Goal: Browse casually: Explore the website without a specific task or goal

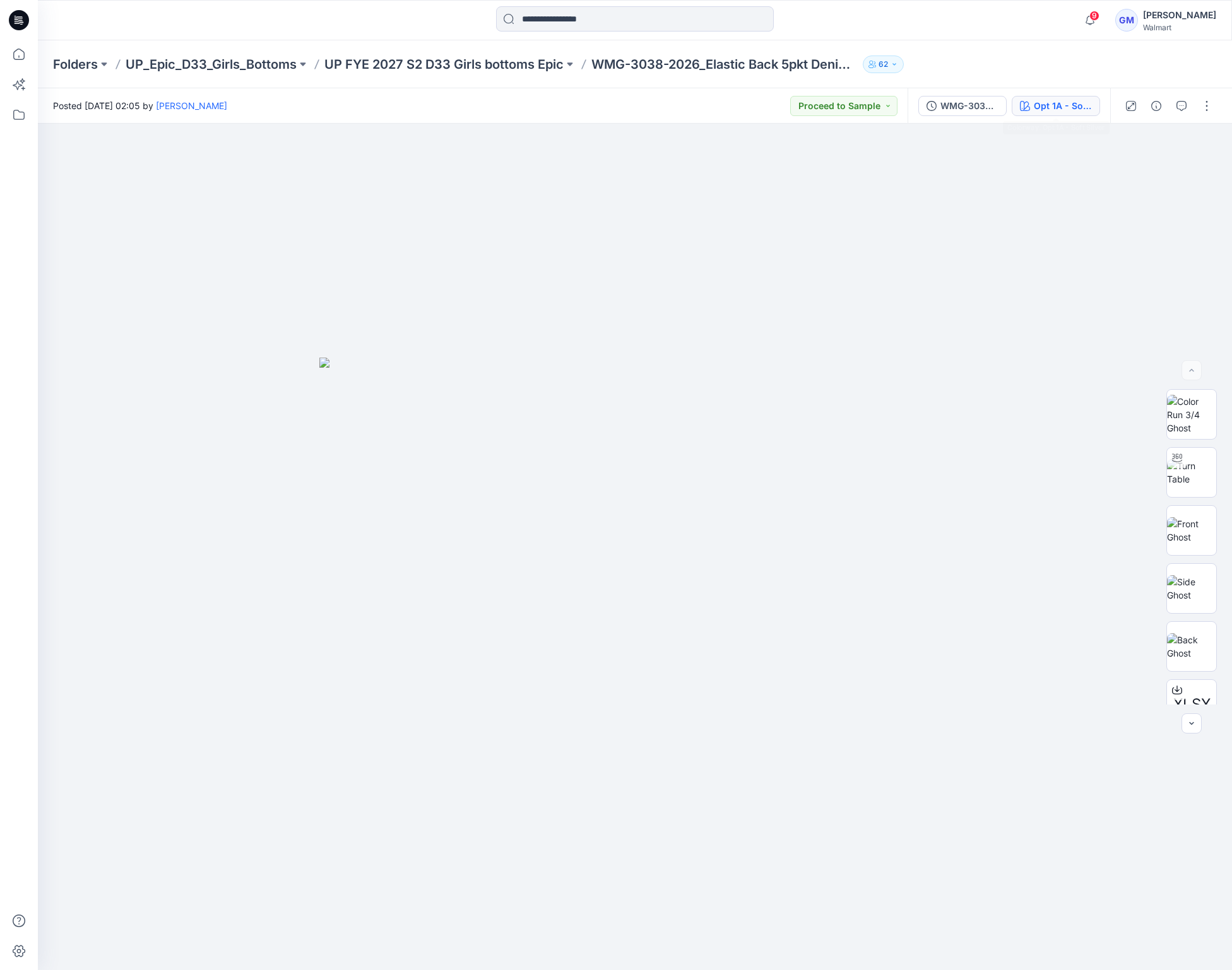
click at [1073, 102] on div "Opt 1A - Soft Silver" at bounding box center [1062, 106] width 58 height 14
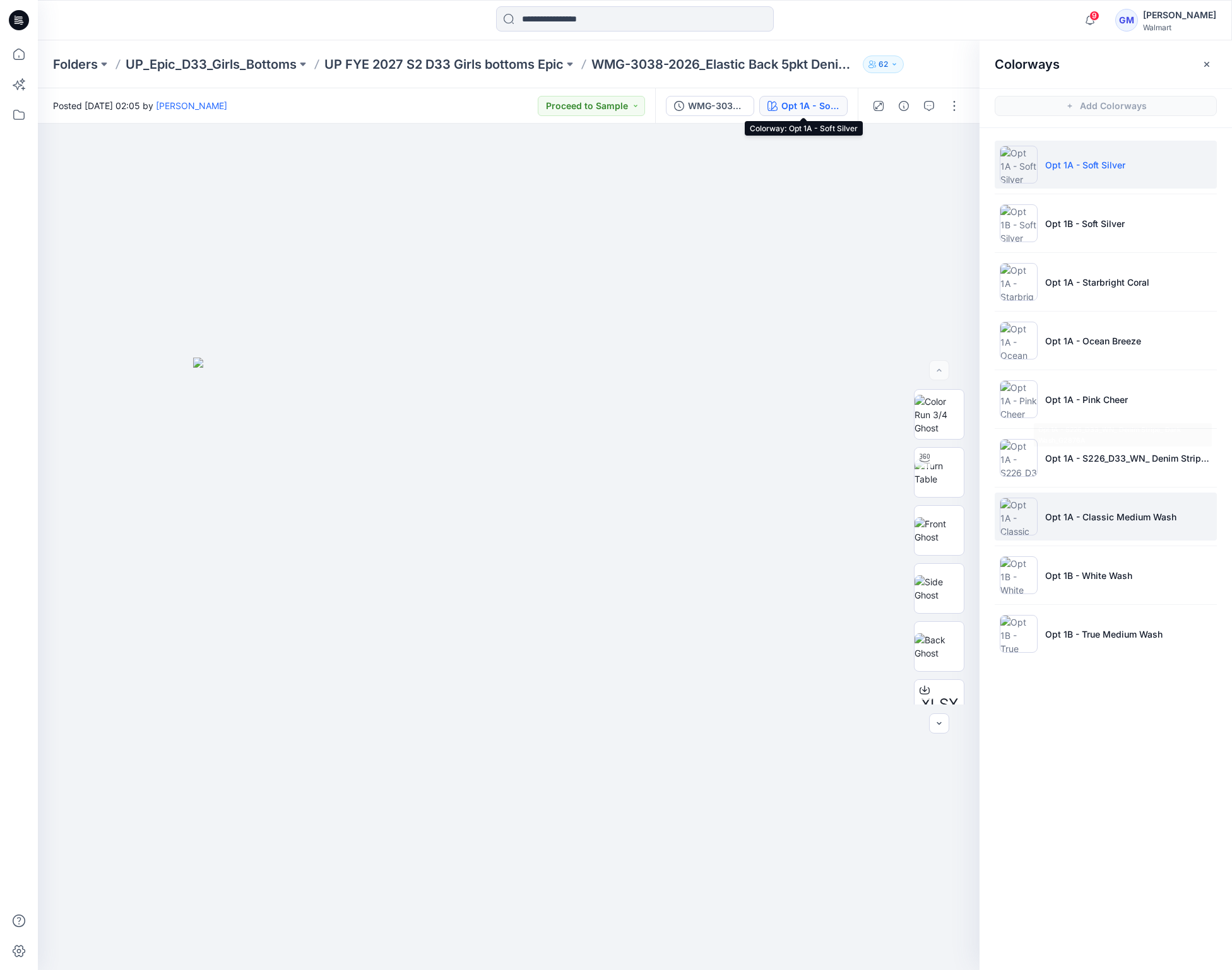
click at [1066, 514] on p "Opt 1A - Classic Medium Wash" at bounding box center [1110, 516] width 131 height 13
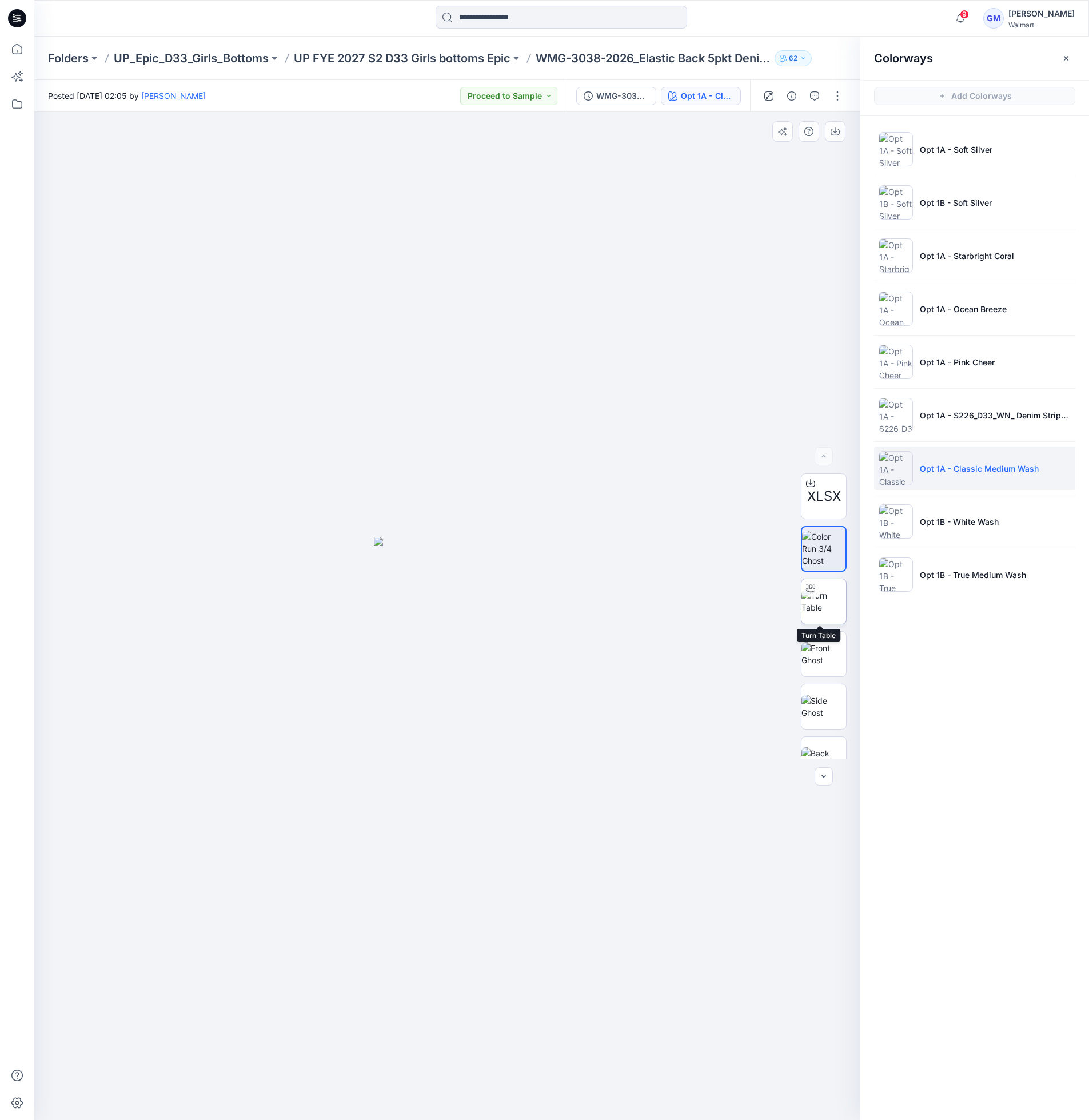
click at [838, 602] on img at bounding box center [823, 602] width 45 height 24
drag, startPoint x: 539, startPoint y: 920, endPoint x: 575, endPoint y: 643, distance: 279.3
click at [575, 643] on img at bounding box center [483, 212] width 2064 height 1815
click at [15, 45] on icon at bounding box center [17, 49] width 11 height 11
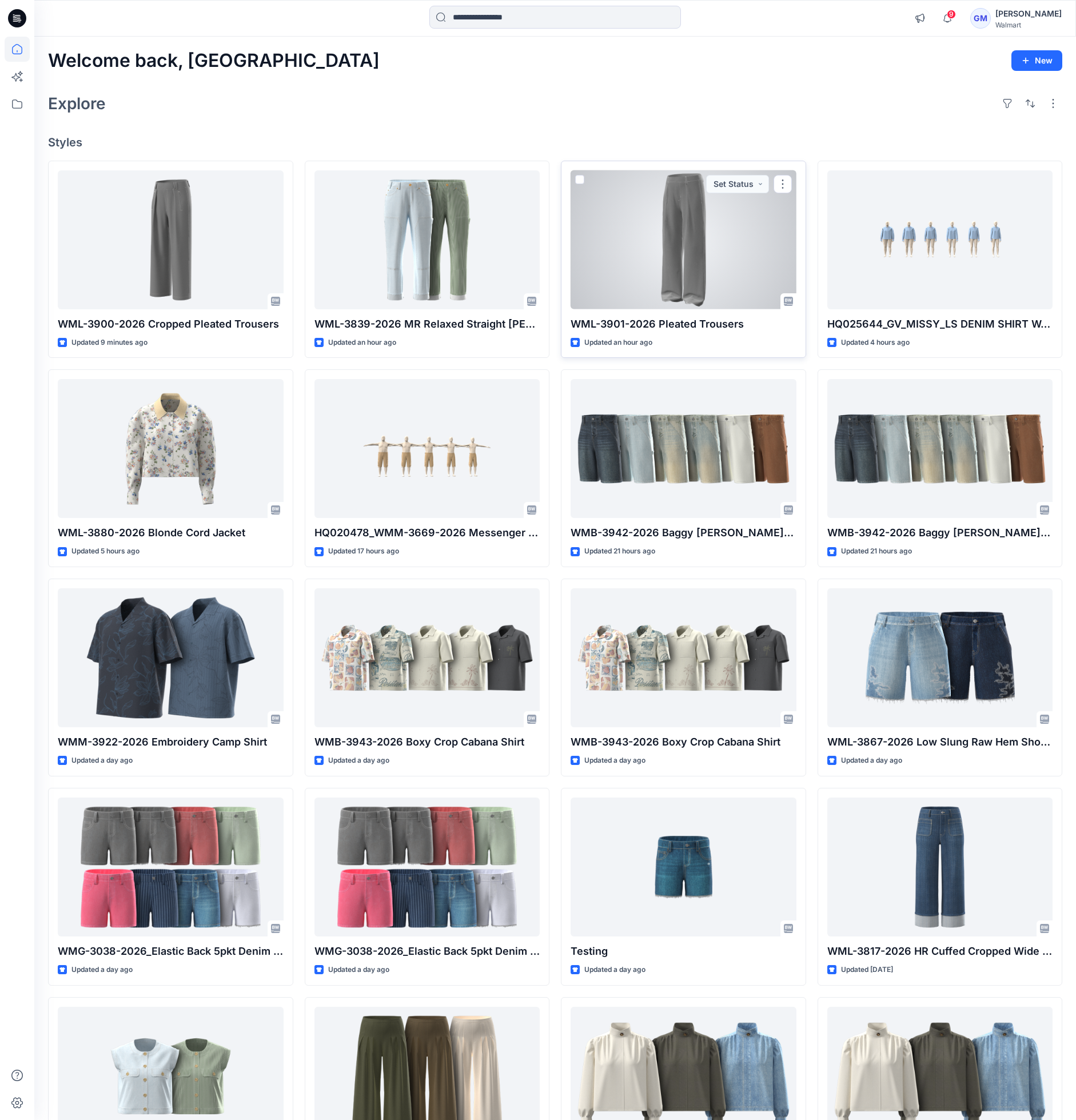
click at [688, 255] on div at bounding box center [683, 240] width 226 height 139
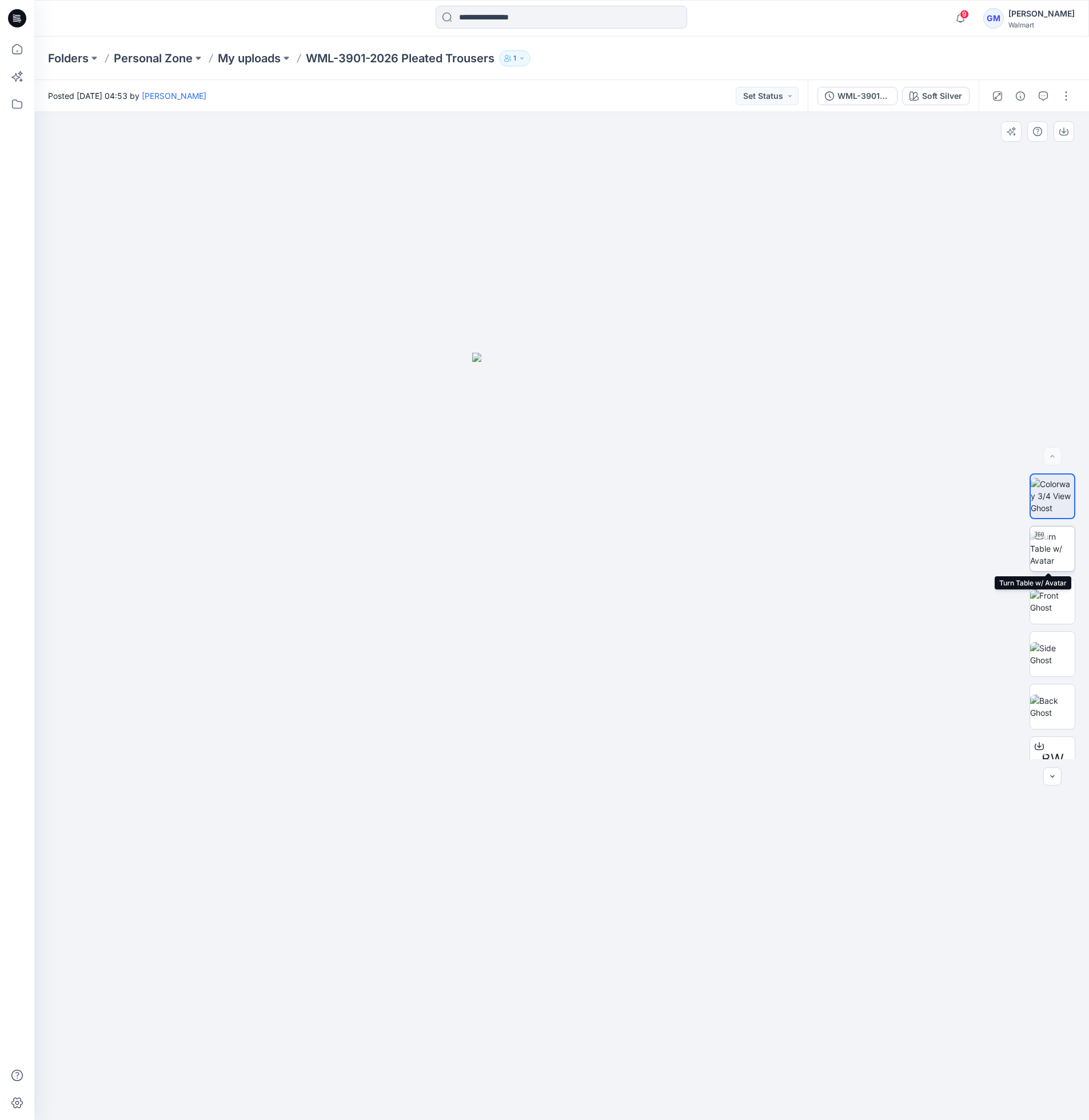
click at [1055, 552] on img at bounding box center [1053, 548] width 45 height 36
drag, startPoint x: 696, startPoint y: 1097, endPoint x: 297, endPoint y: 1105, distance: 399.1
click at [297, 879] on div at bounding box center [561, 615] width 1055 height 1008
click at [228, 54] on p "My uploads" at bounding box center [249, 58] width 63 height 16
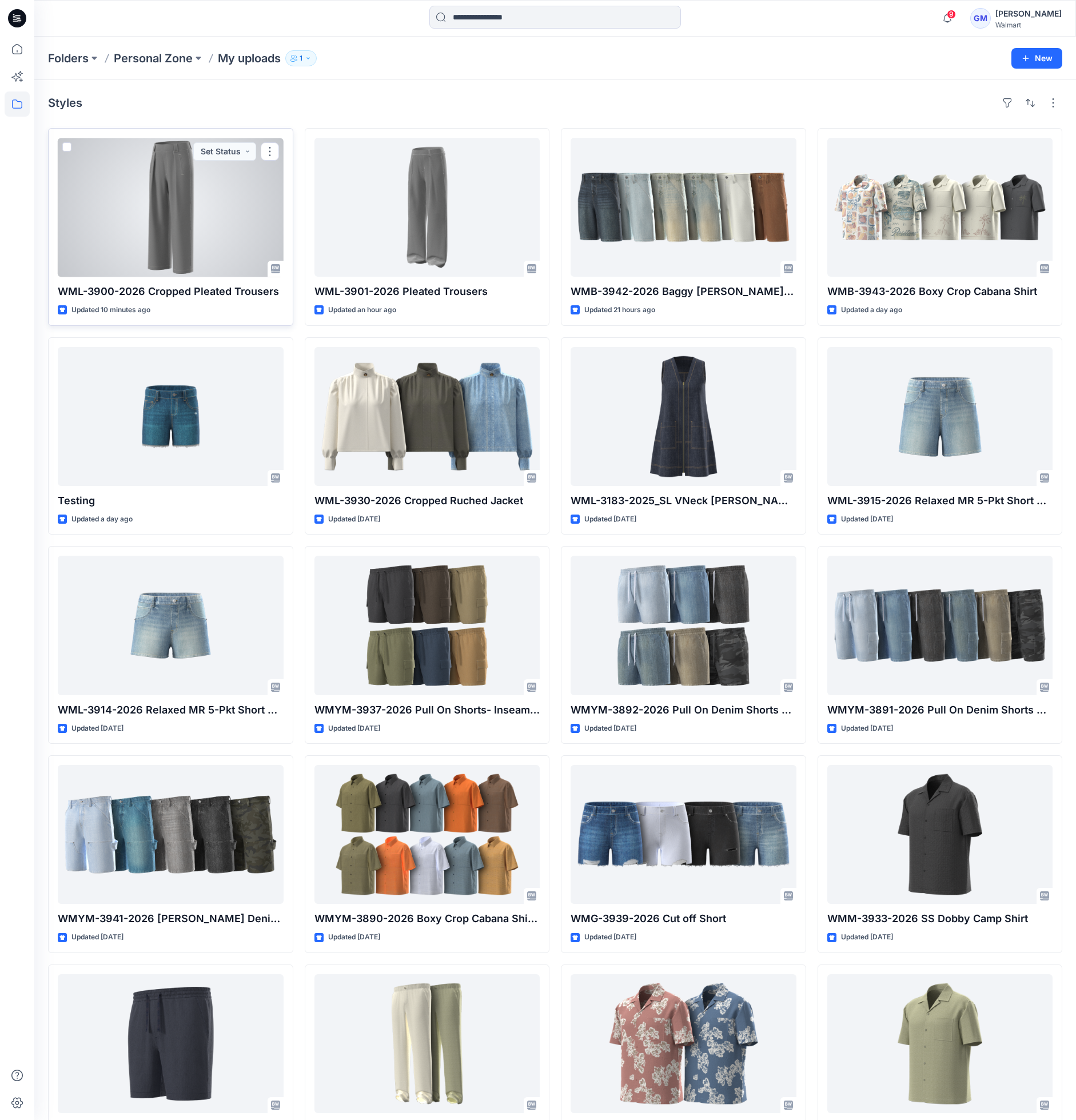
click at [239, 245] on div at bounding box center [170, 207] width 226 height 139
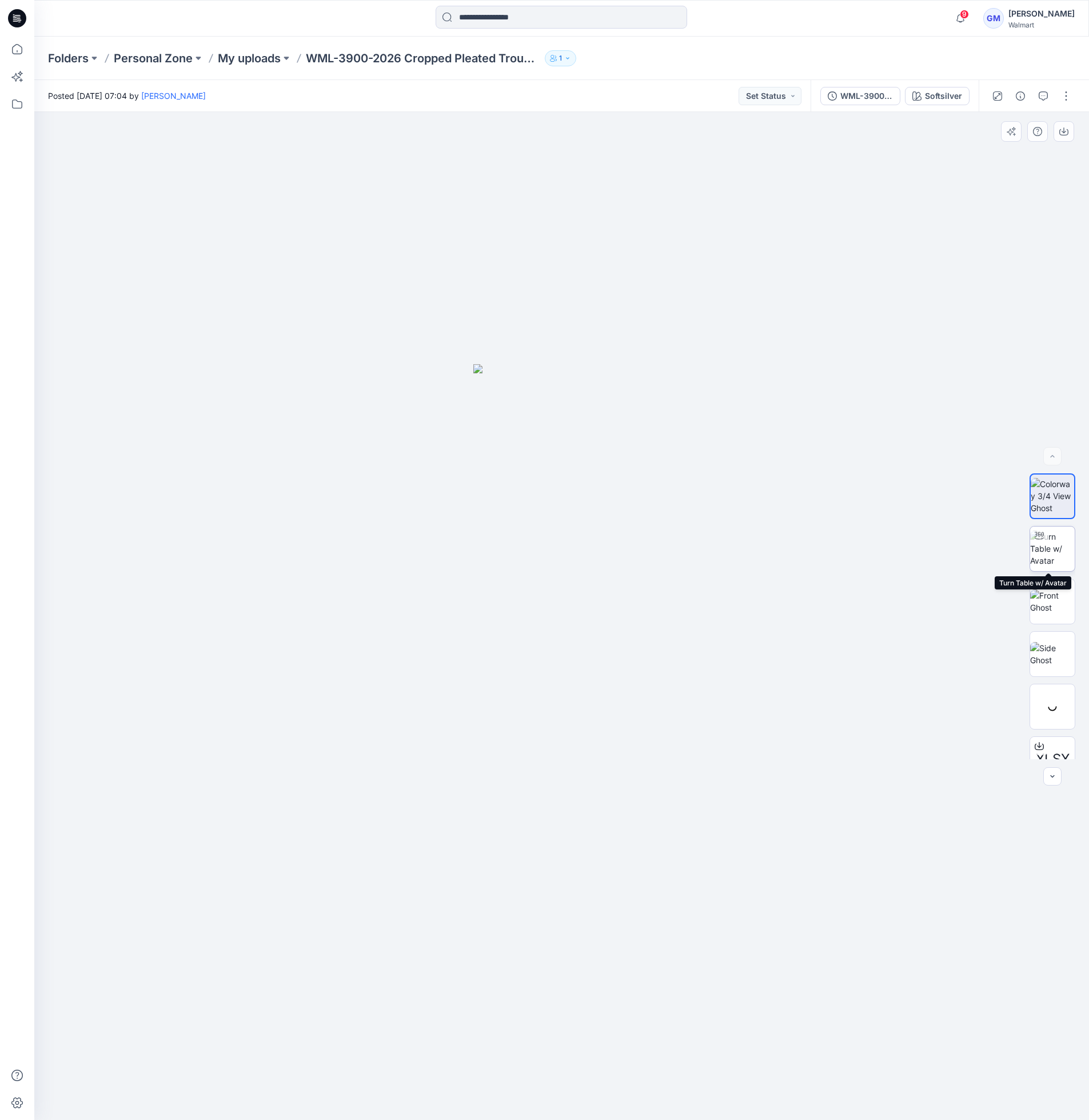
click at [1057, 554] on img at bounding box center [1053, 548] width 45 height 36
drag, startPoint x: 704, startPoint y: 1099, endPoint x: 373, endPoint y: 1110, distance: 331.2
click at [373, 879] on div at bounding box center [561, 615] width 1055 height 1008
click at [15, 44] on icon at bounding box center [17, 49] width 25 height 25
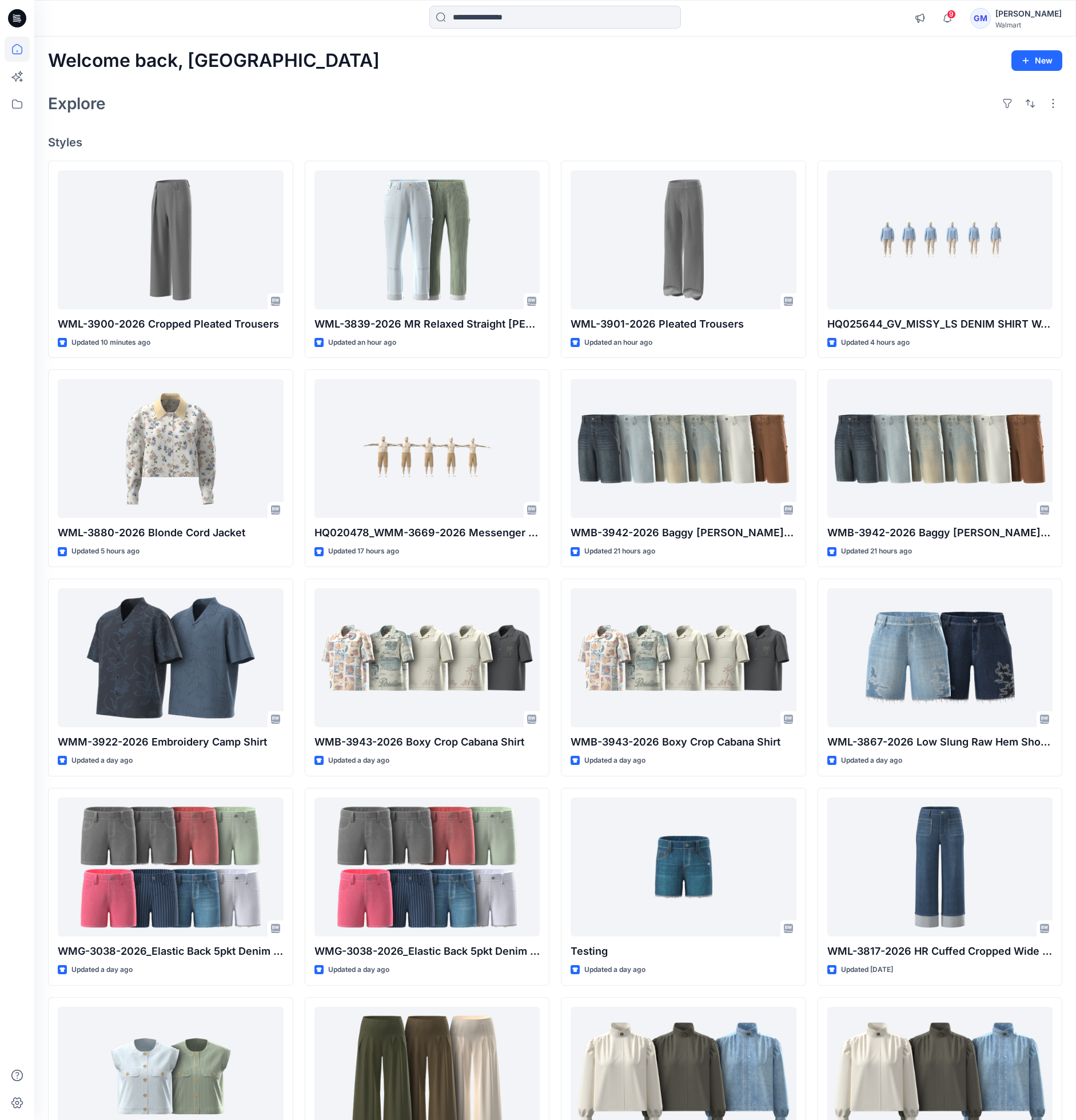
click at [443, 132] on div "Welcome back, Gayan New Explore Styles WML-3900-2026 Cropped Pleated Trousers U…" at bounding box center [555, 747] width 1042 height 1422
click at [808, 106] on div "Explore" at bounding box center [555, 104] width 1014 height 28
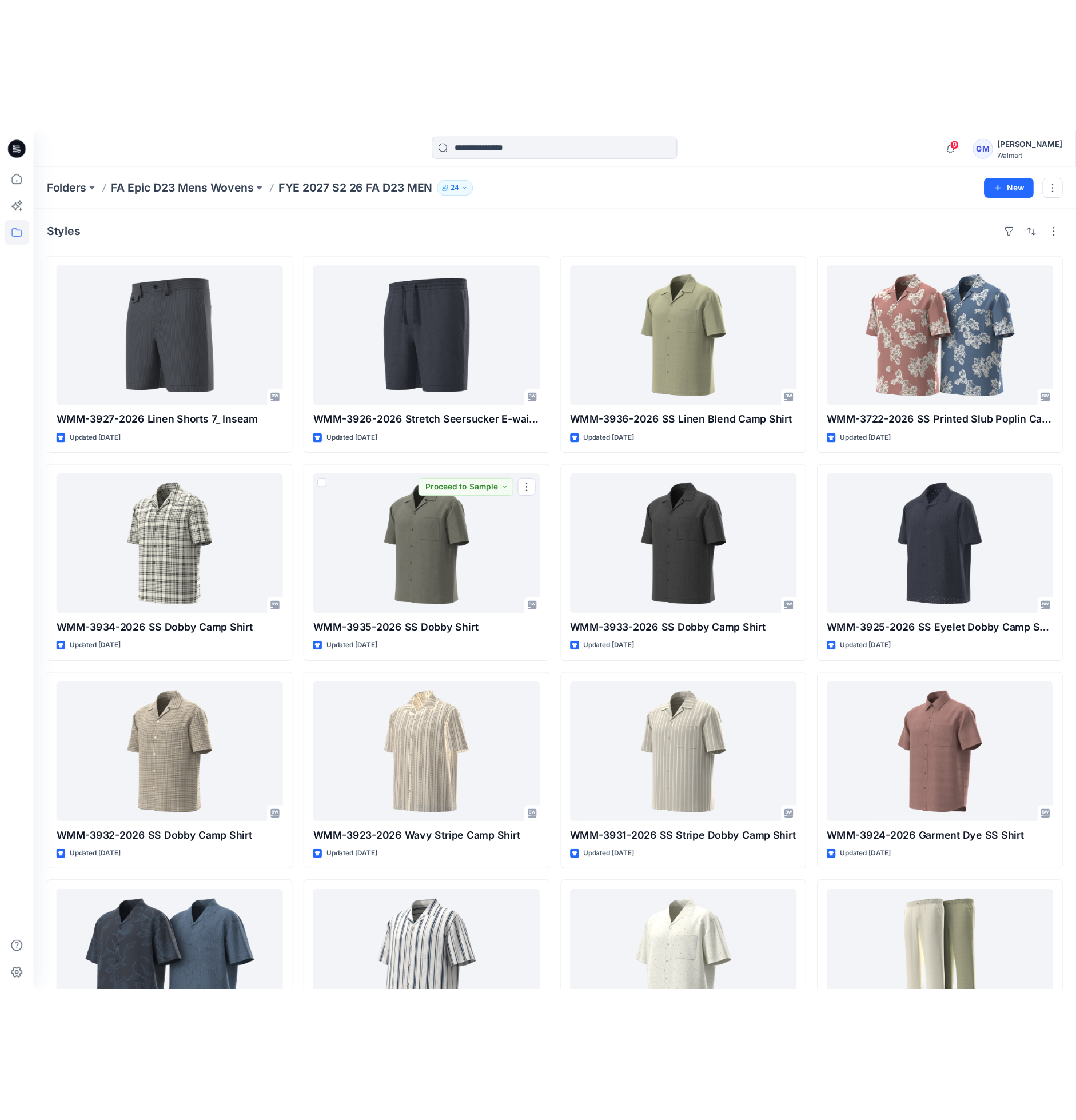
scroll to position [258, 0]
